Goal: Ask a question

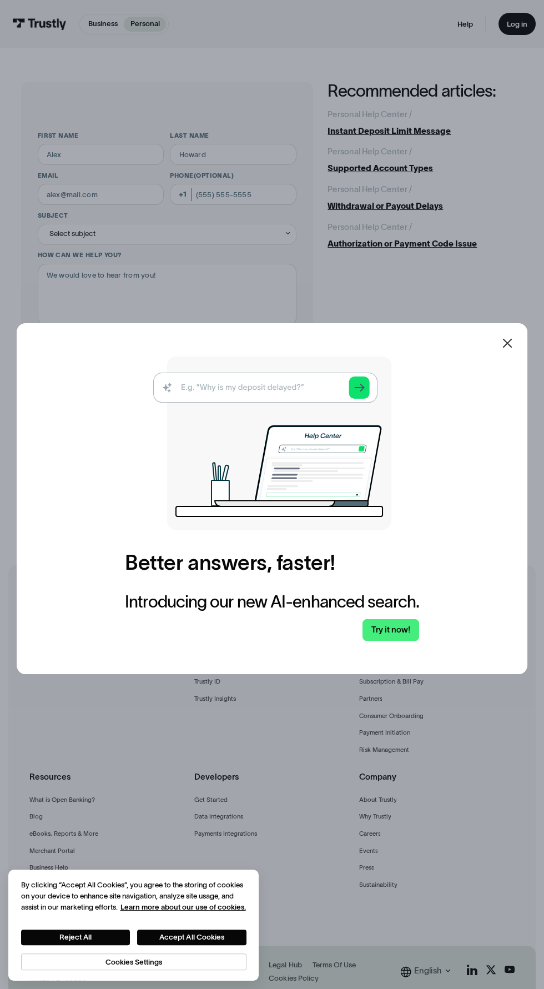
click at [262, 442] on img at bounding box center [272, 443] width 238 height 173
click at [394, 641] on link "Try it now!" at bounding box center [391, 630] width 57 height 22
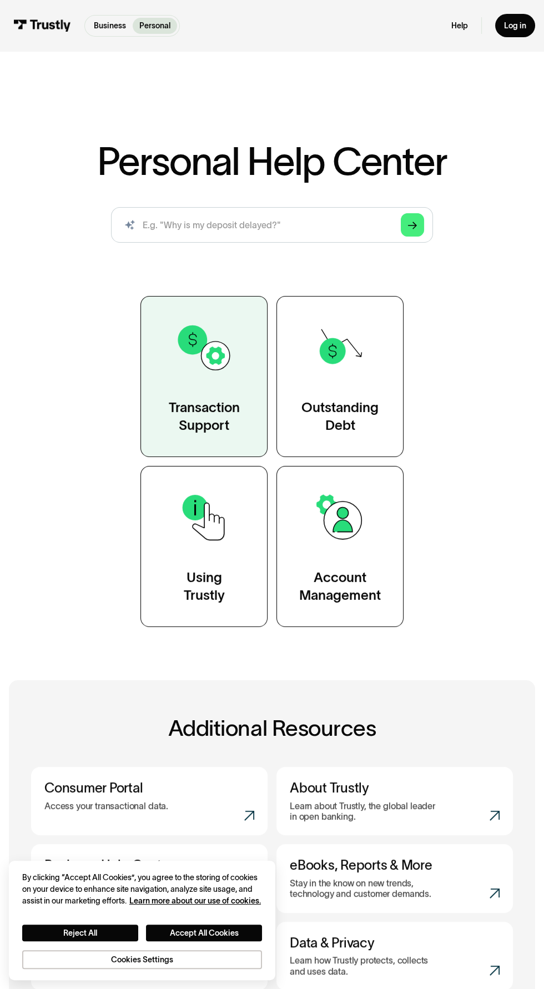
click at [175, 430] on div "Transaction Support" at bounding box center [204, 417] width 71 height 36
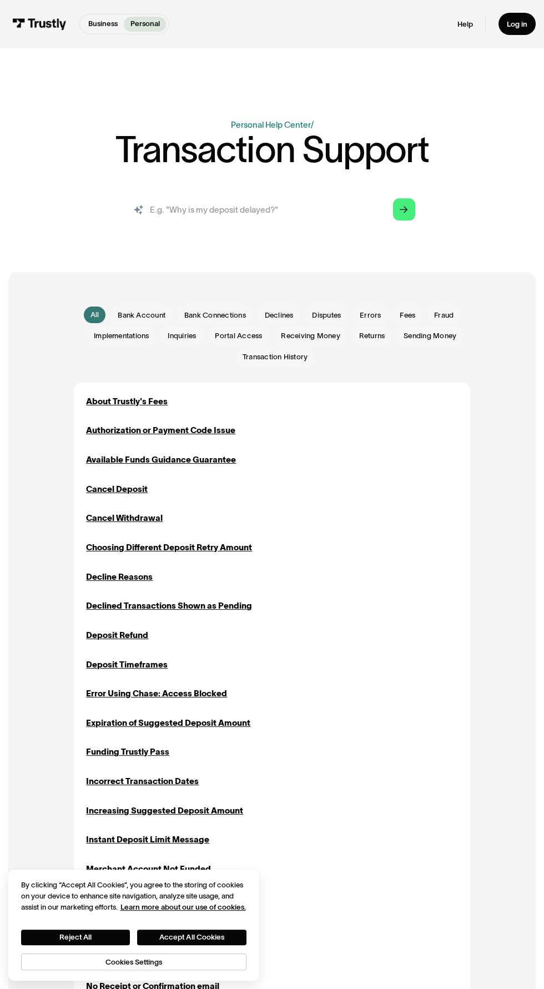
click at [293, 209] on input "search" at bounding box center [272, 209] width 303 height 33
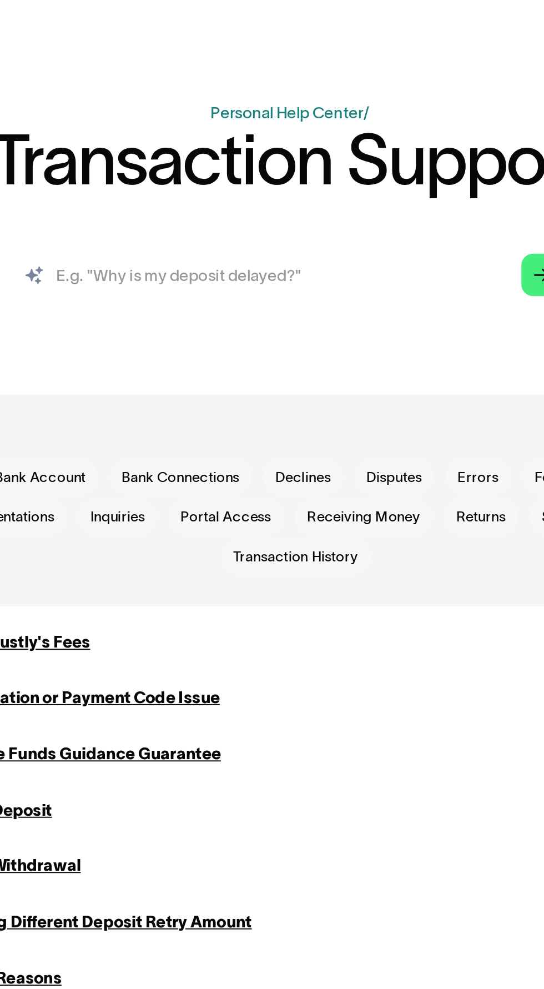
click at [285, 205] on input "search" at bounding box center [272, 209] width 303 height 33
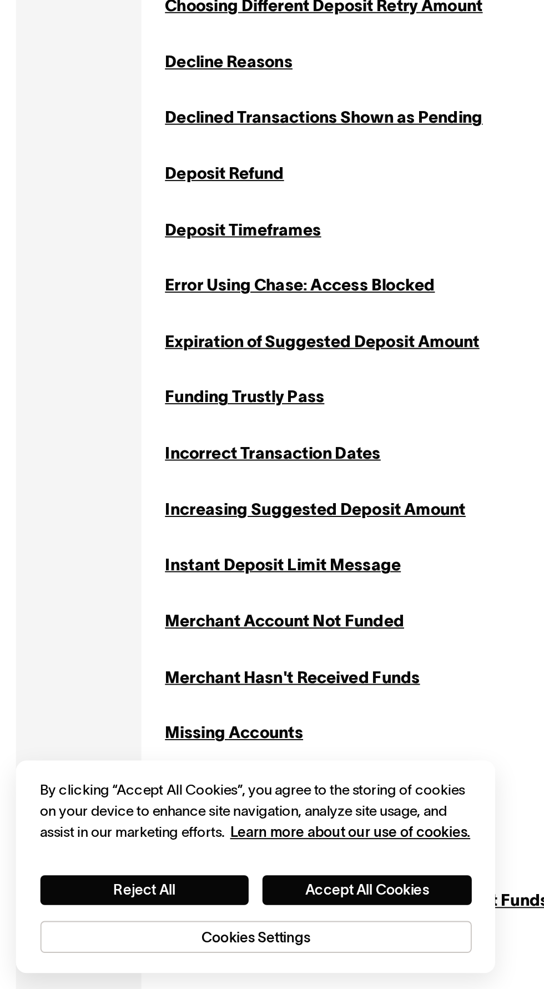
scroll to position [73, 0]
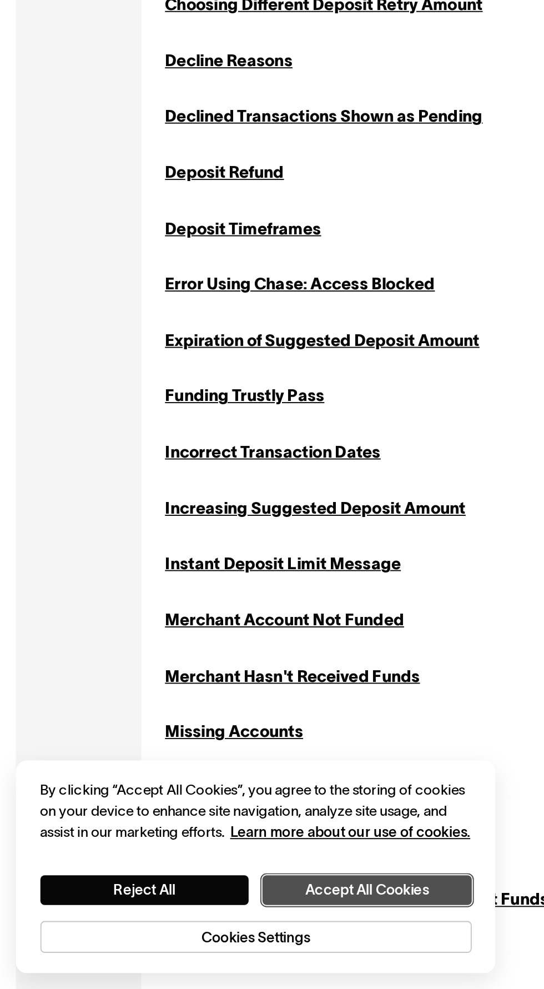
click at [172, 935] on button "Accept All Cookies" at bounding box center [191, 938] width 109 height 16
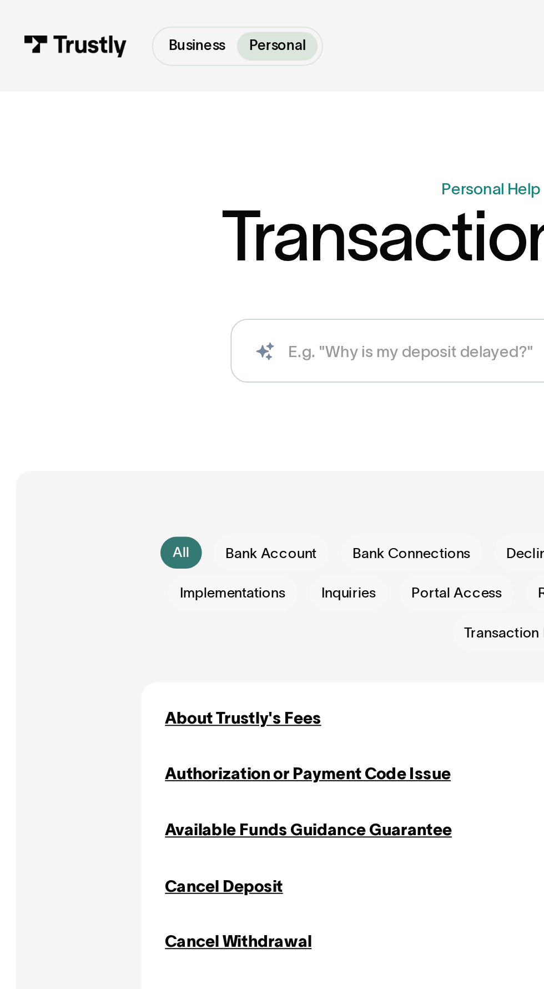
scroll to position [0, 0]
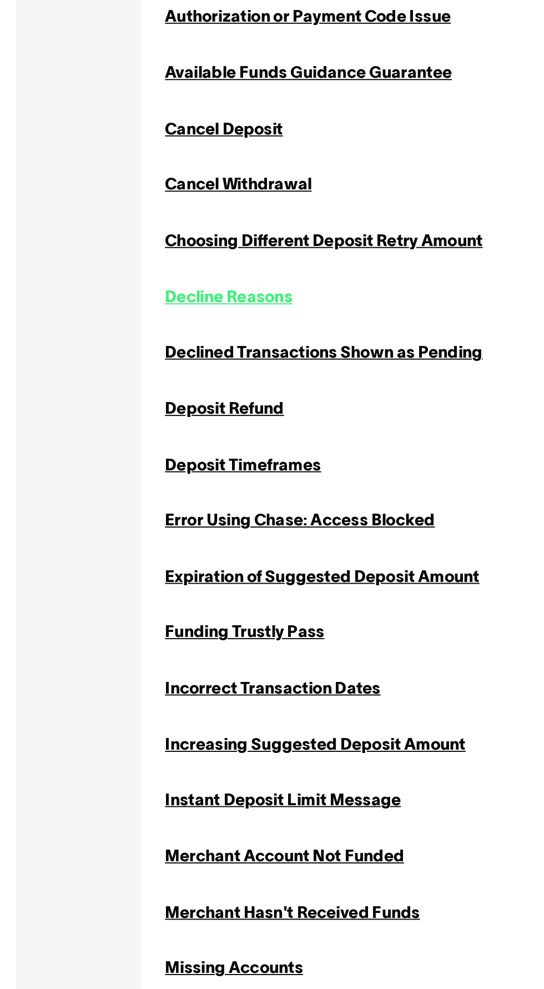
click at [124, 579] on div "Decline Reasons" at bounding box center [119, 577] width 67 height 13
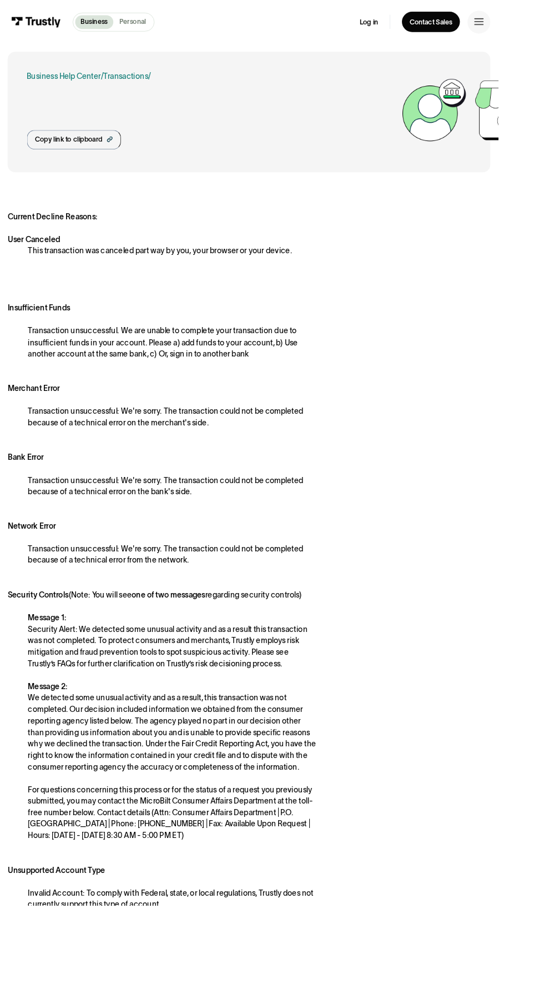
click at [151, 24] on p "Personal" at bounding box center [144, 23] width 29 height 11
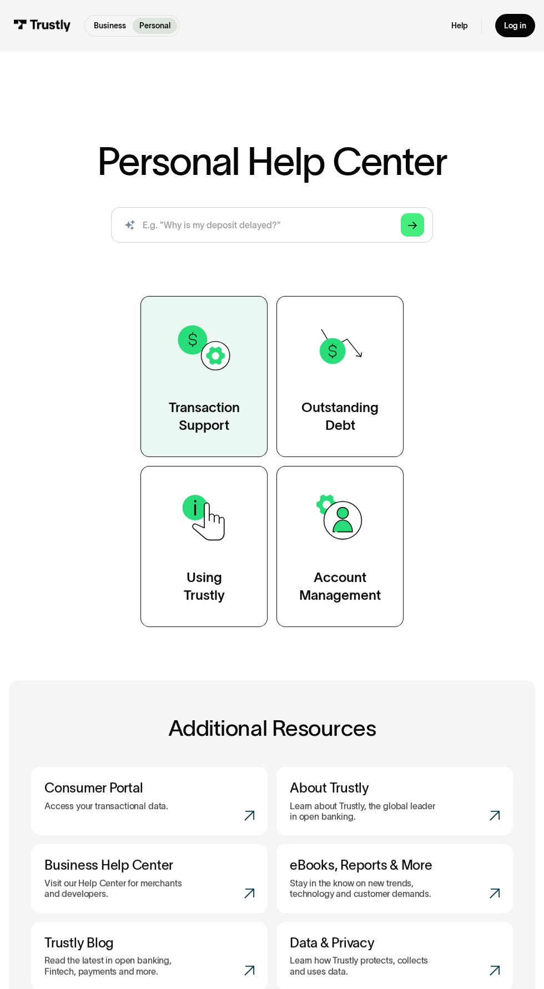
click at [221, 415] on div "Transaction Support" at bounding box center [204, 417] width 71 height 36
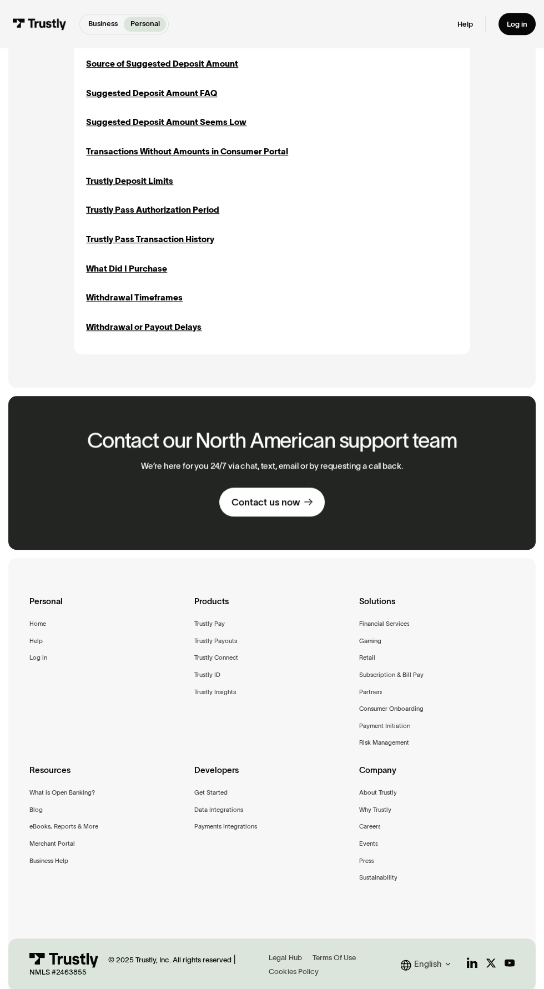
scroll to position [1170, 0]
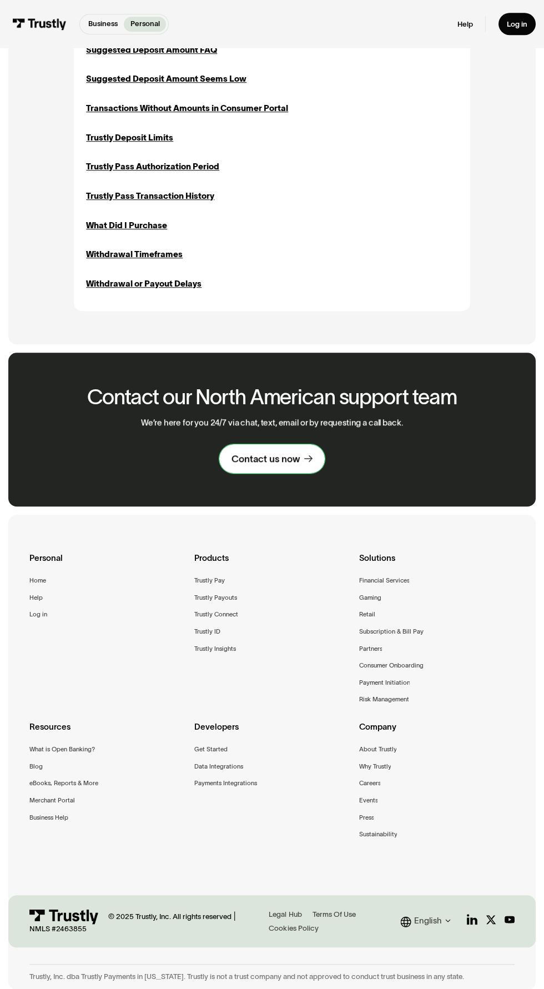
click at [299, 459] on div "Contact us now" at bounding box center [266, 459] width 68 height 12
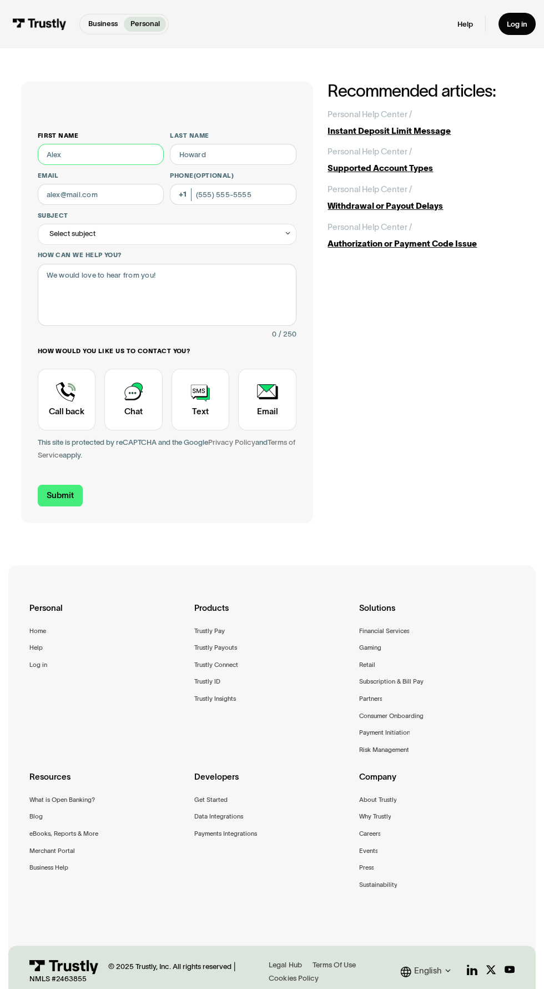
click at [138, 151] on input "First name" at bounding box center [101, 154] width 127 height 21
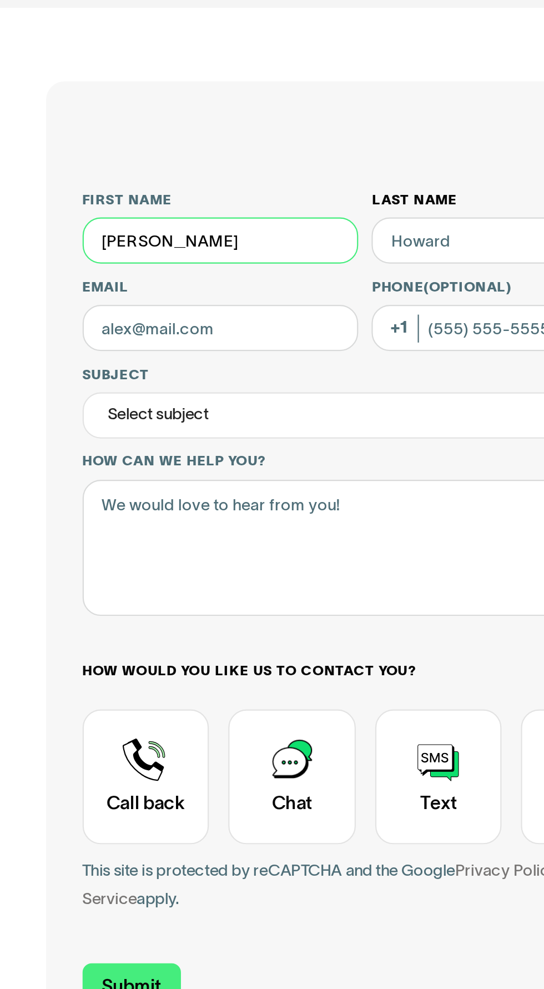
type input "[PERSON_NAME]"
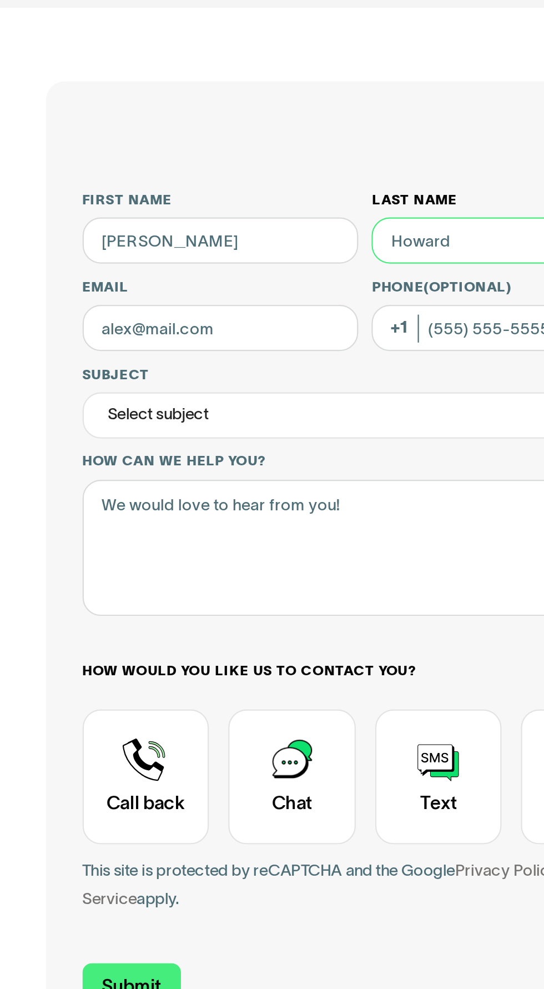
click at [209, 152] on input "Last name" at bounding box center [233, 154] width 127 height 21
type input "[PERSON_NAME]"
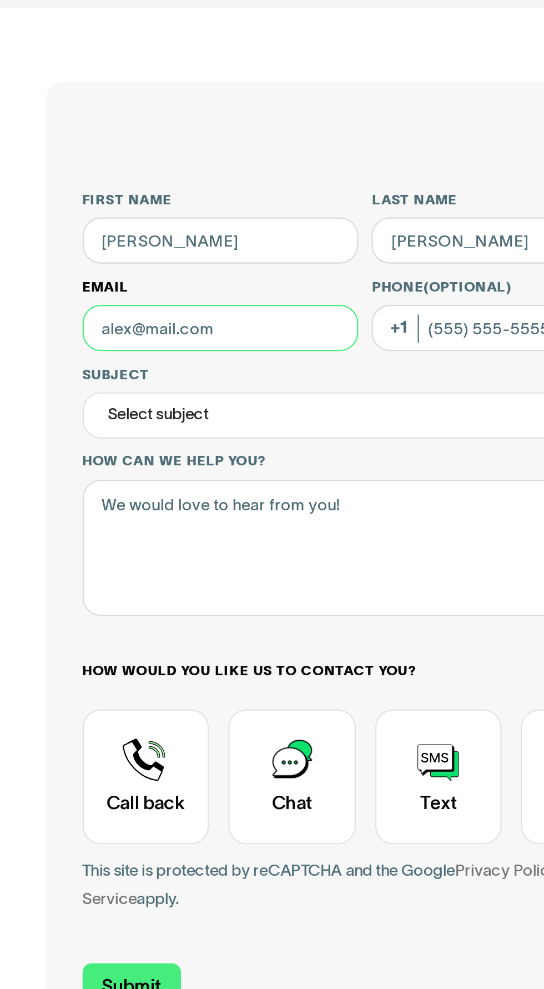
click at [105, 195] on input "Email" at bounding box center [101, 194] width 127 height 21
type input "[EMAIL_ADDRESS][DOMAIN_NAME]"
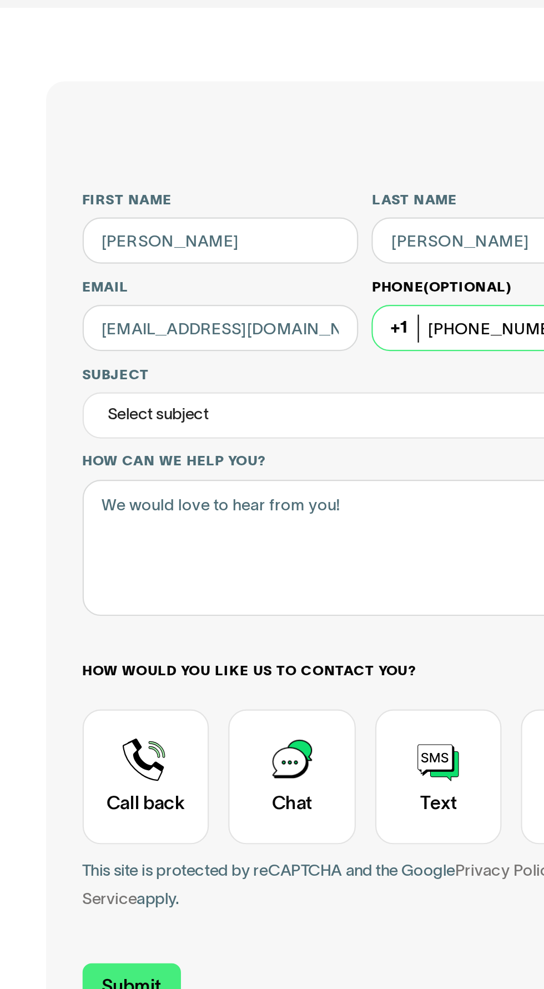
click at [212, 193] on input "[PHONE_NUMBER]" at bounding box center [233, 194] width 127 height 21
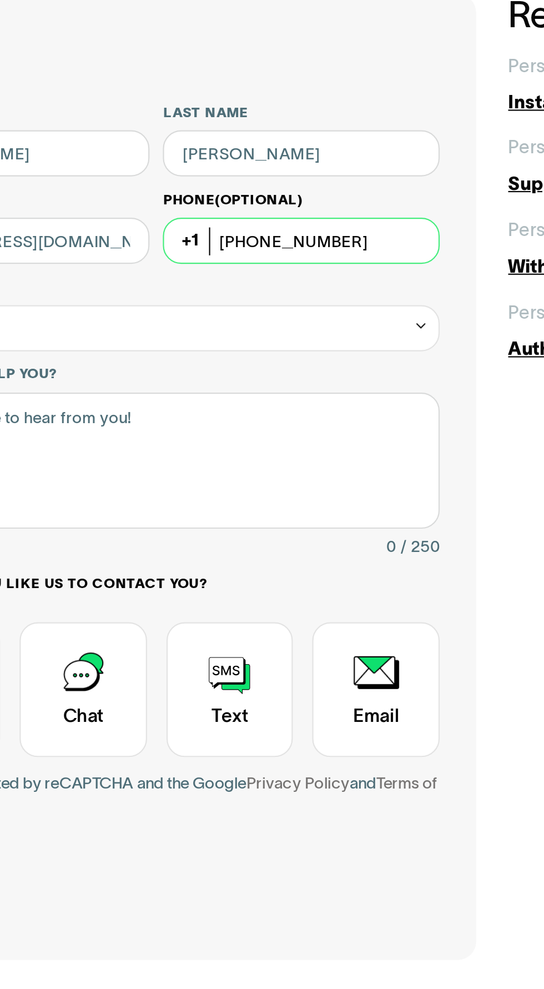
click at [262, 198] on input "[PHONE_NUMBER]" at bounding box center [233, 194] width 127 height 21
type input "4"
type input "[PHONE_NUMBER]"
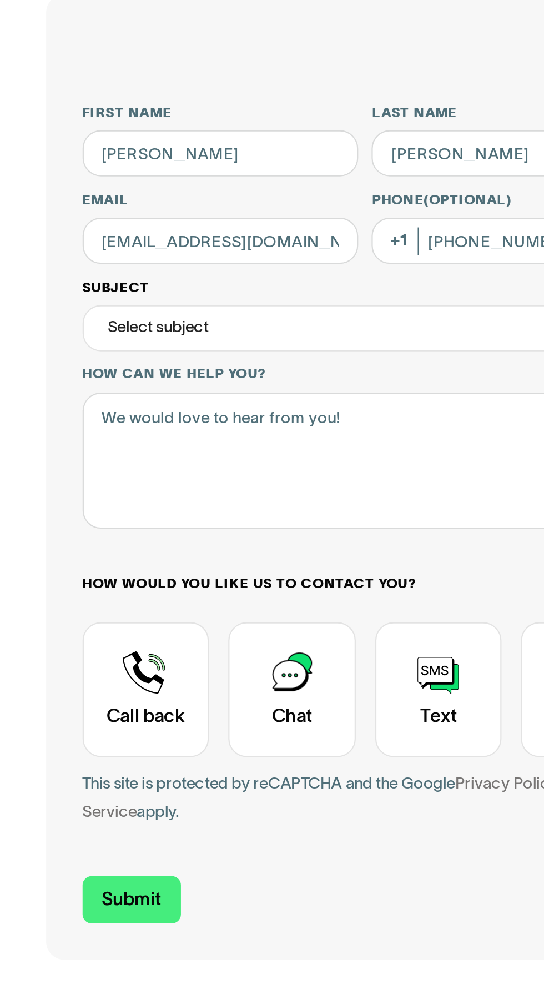
click at [147, 237] on div "Select subject" at bounding box center [167, 234] width 259 height 21
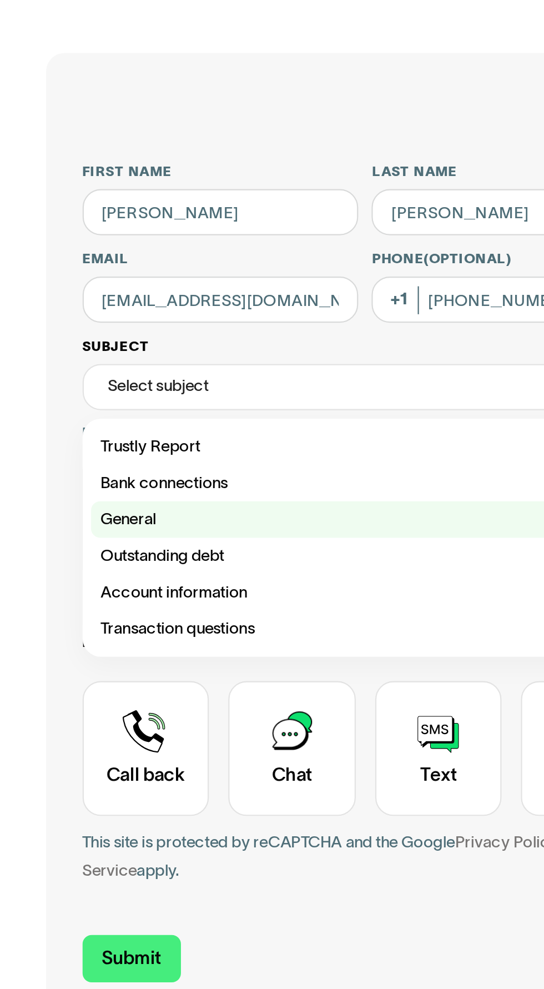
click at [60, 294] on div "Contact Trustly Support" at bounding box center [167, 295] width 250 height 17
type input "*******"
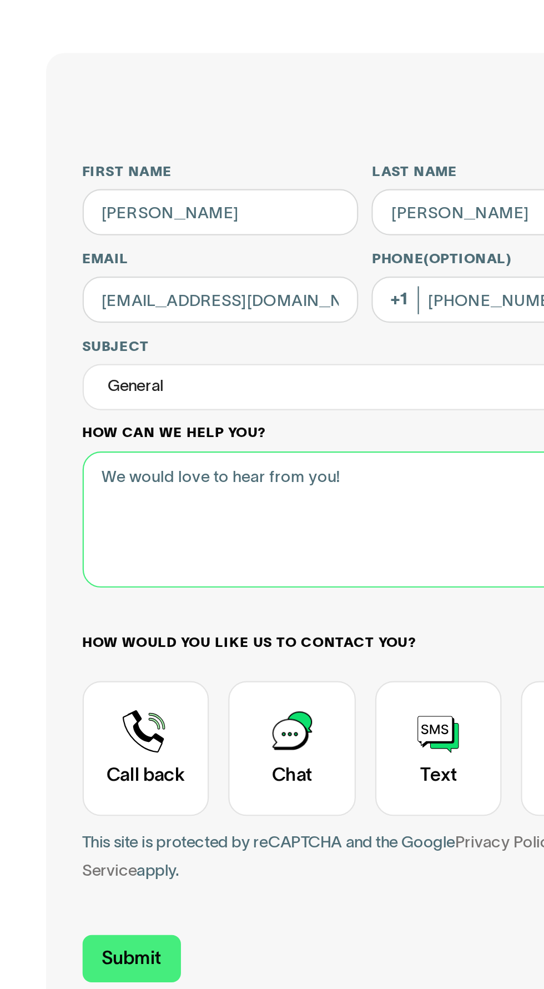
click at [69, 289] on textarea "How can we help you?" at bounding box center [167, 295] width 259 height 63
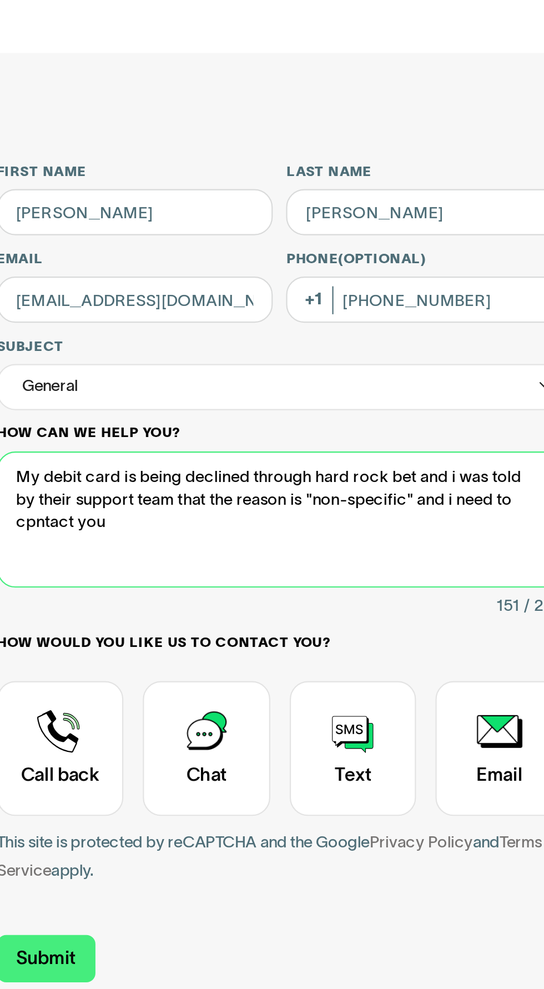
click at [58, 298] on textarea "My debit card is being declined through hard rock bet and i was told by their s…" at bounding box center [167, 295] width 259 height 63
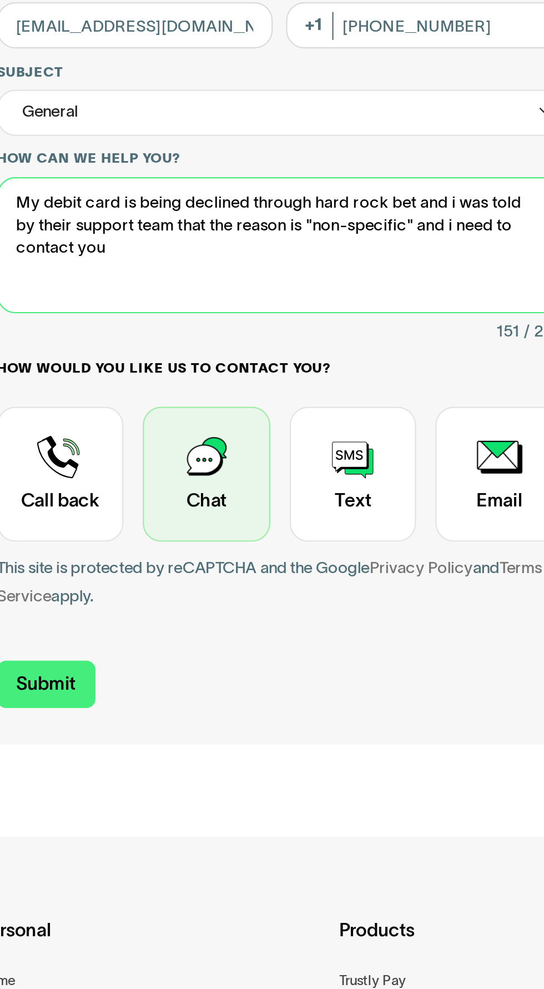
type textarea "My debit card is being declined through hard rock bet and i was told by their s…"
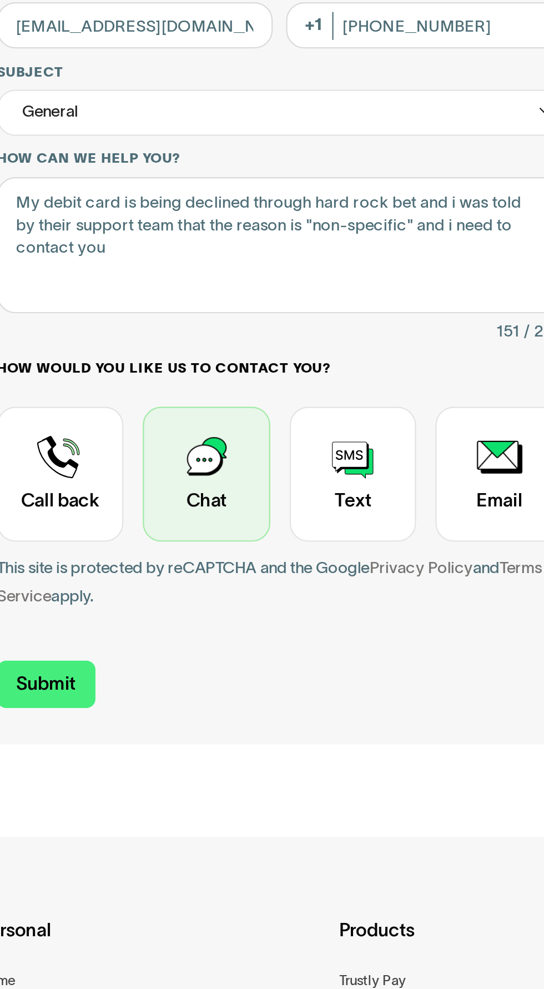
click at [133, 402] on div "Contact Trustly Support" at bounding box center [133, 400] width 58 height 62
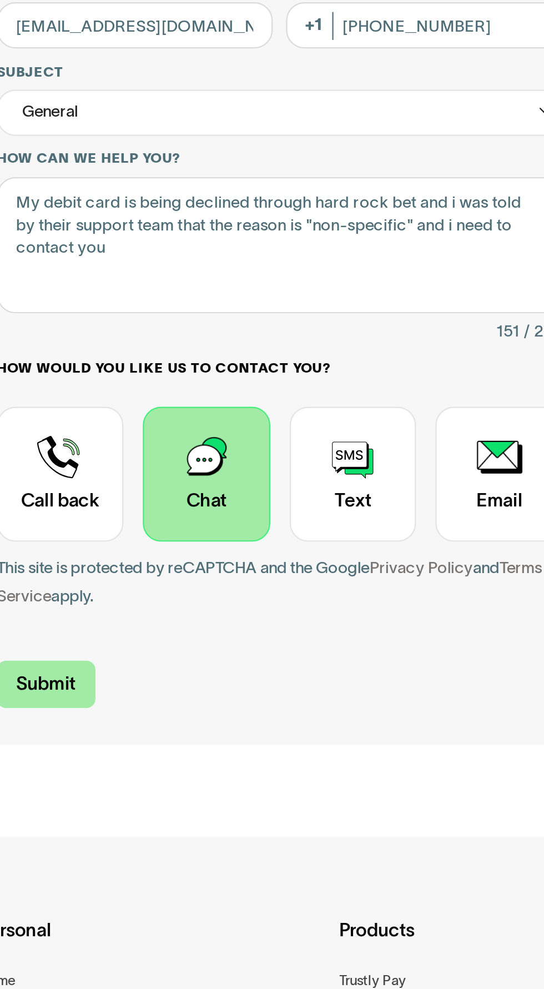
click at [61, 494] on input "Submit" at bounding box center [60, 496] width 45 height 22
type input "[PHONE_NUMBER]"
